Goal: Browse casually: Explore the website without a specific task or goal

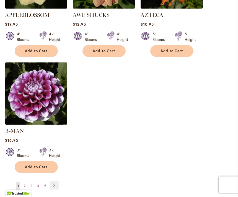
scroll to position [707, 0]
click at [25, 184] on span "2" at bounding box center [25, 186] width 2 height 4
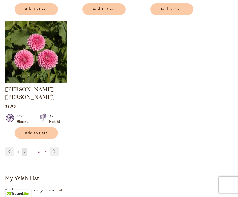
scroll to position [744, 0]
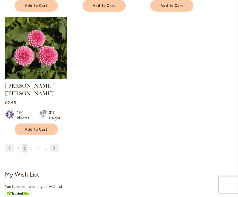
click at [29, 145] on link "Page 3" at bounding box center [31, 149] width 5 height 8
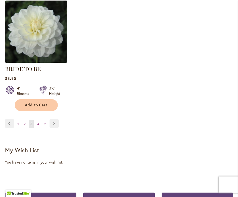
scroll to position [763, 0]
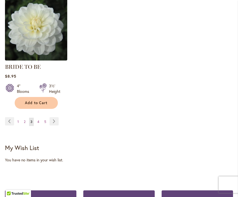
click at [37, 123] on span "4" at bounding box center [38, 122] width 2 height 4
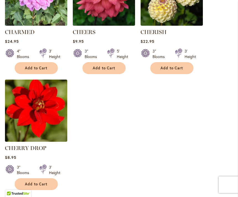
scroll to position [690, 0]
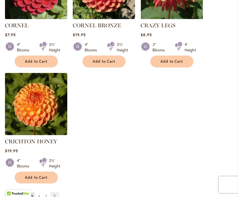
scroll to position [712, 0]
click at [38, 193] on link "Page 6" at bounding box center [39, 197] width 5 height 8
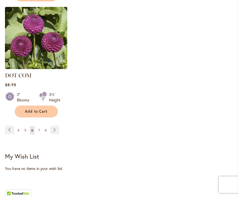
scroll to position [779, 0]
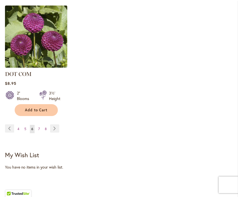
click at [37, 125] on link "Page 7" at bounding box center [39, 129] width 4 height 8
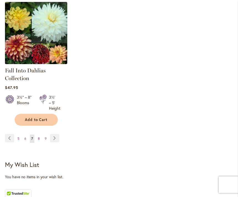
scroll to position [772, 0]
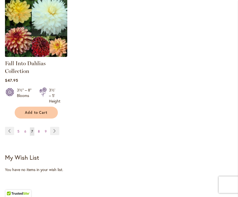
click at [38, 133] on span "8" at bounding box center [39, 132] width 2 height 4
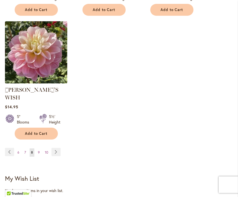
scroll to position [763, 0]
click at [37, 149] on link "Page 9" at bounding box center [39, 153] width 5 height 8
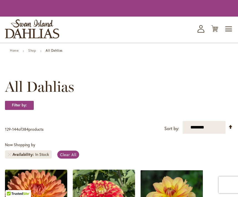
click at [16, 116] on div "Filter by:" at bounding box center [119, 108] width 228 height 15
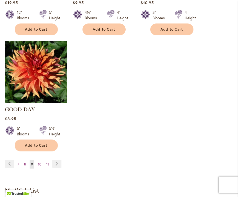
scroll to position [744, 0]
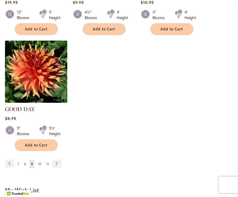
click at [37, 160] on link "Page 10" at bounding box center [40, 164] width 6 height 8
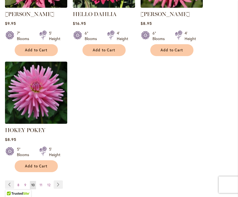
scroll to position [721, 0]
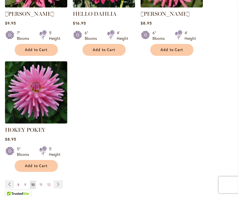
click at [43, 186] on link "Page 11" at bounding box center [41, 185] width 6 height 8
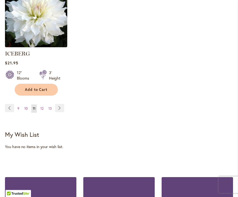
scroll to position [792, 0]
click at [41, 106] on span "12" at bounding box center [41, 108] width 3 height 4
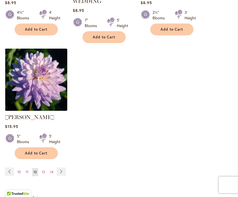
scroll to position [732, 0]
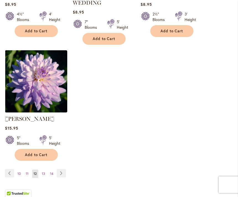
click at [45, 172] on span "13" at bounding box center [43, 174] width 3 height 4
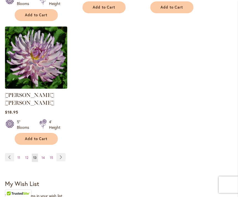
scroll to position [744, 0]
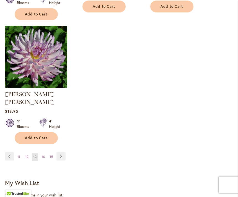
click at [42, 155] on span "14" at bounding box center [42, 157] width 3 height 4
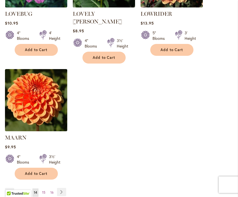
scroll to position [708, 0]
click at [45, 191] on span "15" at bounding box center [43, 193] width 3 height 4
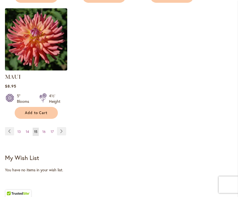
scroll to position [762, 0]
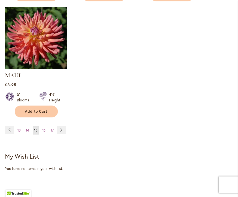
click at [44, 133] on span "16" at bounding box center [43, 131] width 3 height 4
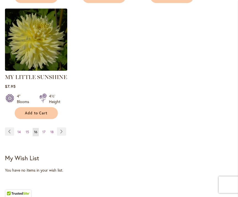
scroll to position [769, 0]
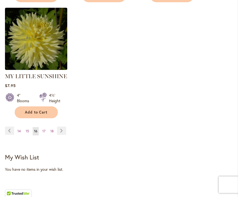
click at [42, 129] on span "17" at bounding box center [43, 131] width 3 height 4
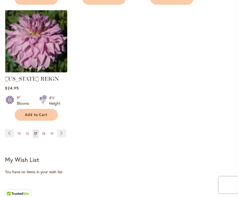
scroll to position [752, 0]
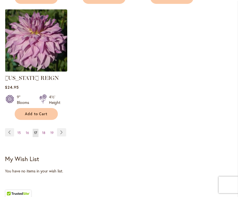
click at [44, 134] on span "18" at bounding box center [43, 133] width 3 height 4
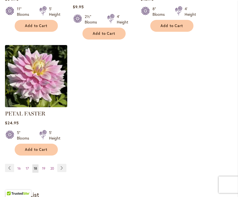
scroll to position [740, 0]
click at [41, 165] on link "Page 19" at bounding box center [44, 169] width 6 height 8
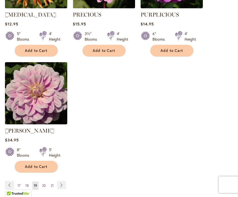
scroll to position [707, 0]
click at [43, 185] on span "20" at bounding box center [44, 186] width 4 height 4
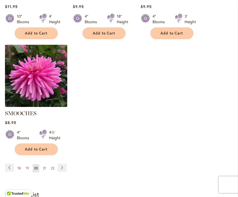
scroll to position [724, 0]
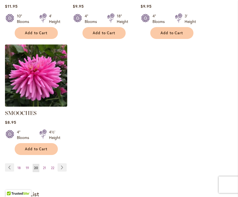
click at [43, 166] on span "21" at bounding box center [44, 168] width 3 height 4
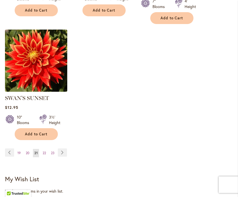
scroll to position [740, 0]
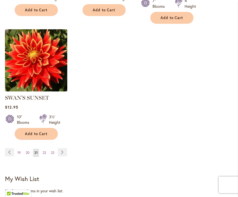
click at [44, 155] on span "22" at bounding box center [44, 153] width 3 height 4
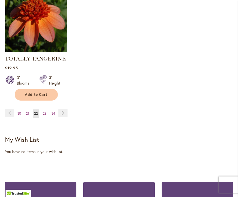
scroll to position [772, 0]
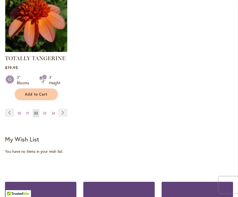
click at [43, 115] on span "23" at bounding box center [45, 113] width 4 height 4
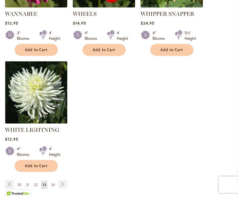
scroll to position [708, 0]
click at [53, 183] on span "24" at bounding box center [53, 185] width 4 height 4
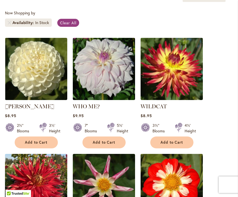
scroll to position [143, 0]
